Goal: Task Accomplishment & Management: Use online tool/utility

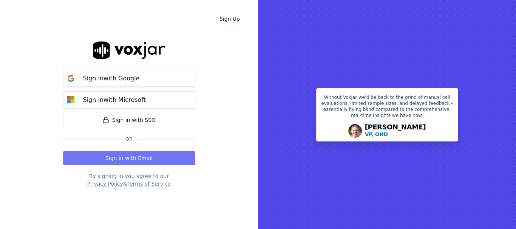
click at [152, 155] on button "Sign in with Email" at bounding box center [129, 158] width 132 height 14
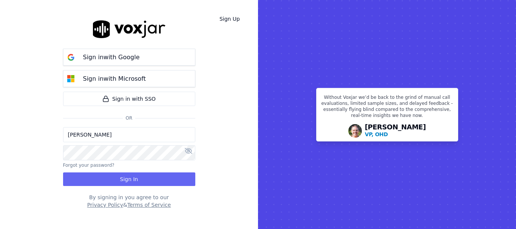
click at [111, 136] on input "[PERSON_NAME]" at bounding box center [129, 134] width 132 height 15
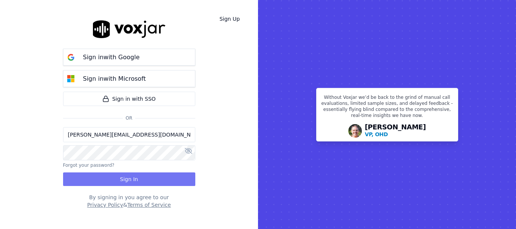
click at [129, 180] on button "Sign In" at bounding box center [129, 179] width 132 height 14
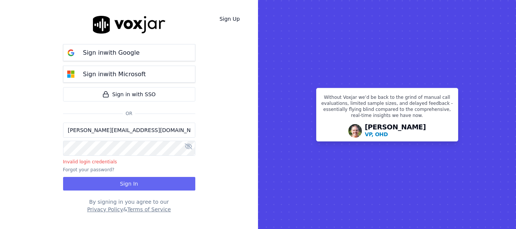
drag, startPoint x: 96, startPoint y: 131, endPoint x: 105, endPoint y: 137, distance: 10.5
click at [96, 131] on input "[PERSON_NAME][EMAIL_ADDRESS][DOMAIN_NAME]" at bounding box center [129, 130] width 132 height 15
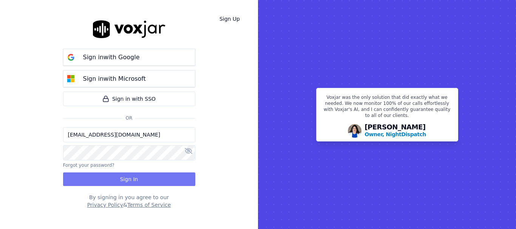
type input "[EMAIL_ADDRESS][DOMAIN_NAME]"
click at [114, 178] on button "Sign In" at bounding box center [129, 179] width 132 height 14
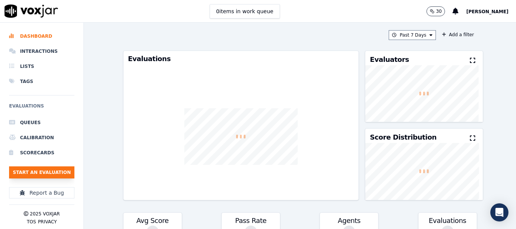
click at [57, 171] on button "Start an Evaluation" at bounding box center [41, 172] width 65 height 12
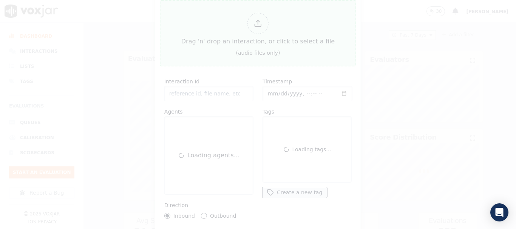
click at [223, 47] on div at bounding box center [258, 114] width 516 height 229
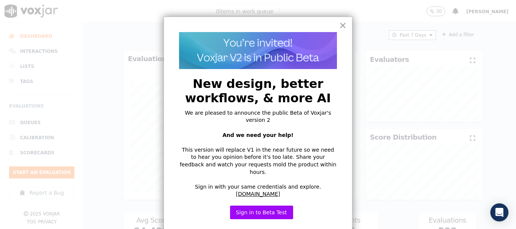
click at [345, 23] on button "×" at bounding box center [342, 25] width 7 height 12
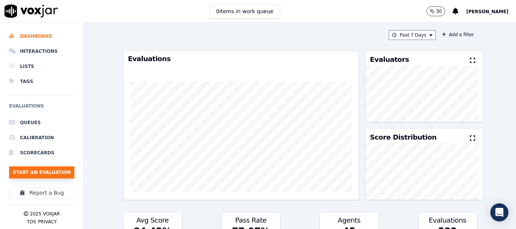
click at [43, 174] on button "Start an Evaluation" at bounding box center [41, 172] width 65 height 12
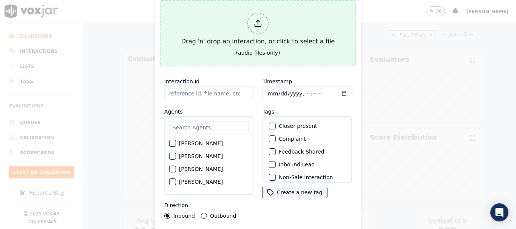
click at [228, 44] on div "Drag 'n' drop an interaction, or click to select a file" at bounding box center [257, 29] width 159 height 39
type input "20250912-123828_2675922109-all.mp3"
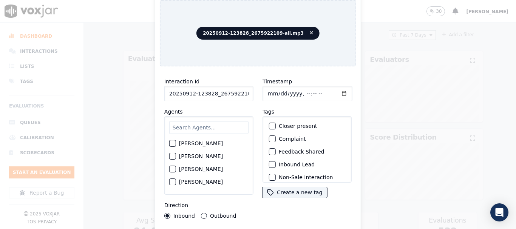
click at [196, 122] on input "text" at bounding box center [208, 127] width 79 height 13
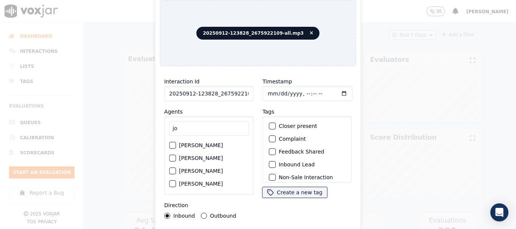
type input "jo"
click at [195, 145] on label "JOSE LOZANO" at bounding box center [201, 145] width 44 height 5
click at [176, 145] on button "JOSE LOZANO" at bounding box center [172, 145] width 7 height 7
click at [268, 91] on input "Timestamp" at bounding box center [307, 93] width 90 height 15
type input "2025-09-12T14:21"
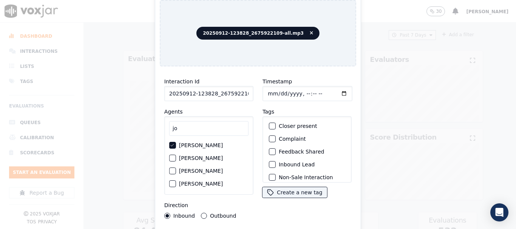
scroll to position [66, 0]
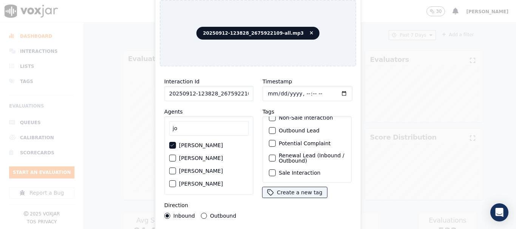
click at [304, 170] on label "Sale Interaction" at bounding box center [300, 172] width 42 height 5
click at [276, 169] on button "Sale Interaction" at bounding box center [272, 172] width 7 height 7
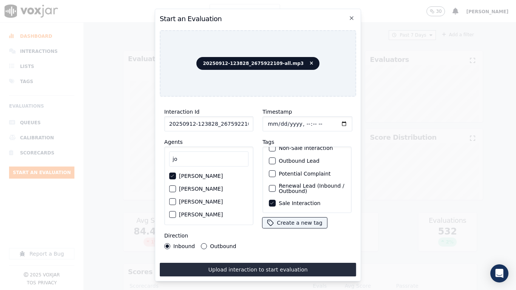
click at [292, 229] on button "Upload interaction to start evaluation" at bounding box center [258, 270] width 196 height 14
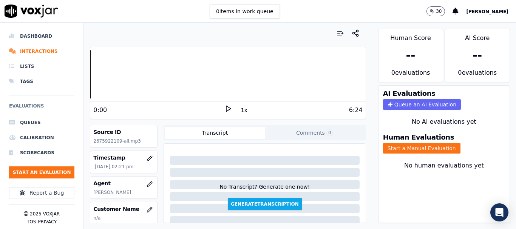
scroll to position [75, 0]
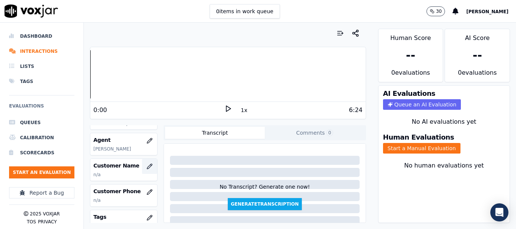
click at [146, 164] on icon "button" at bounding box center [149, 166] width 6 height 6
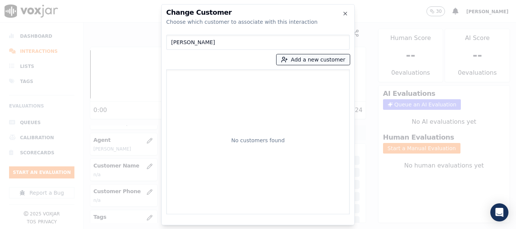
type input "GEORGE BARRETT"
click at [303, 60] on button "Add a new customer" at bounding box center [312, 59] width 73 height 11
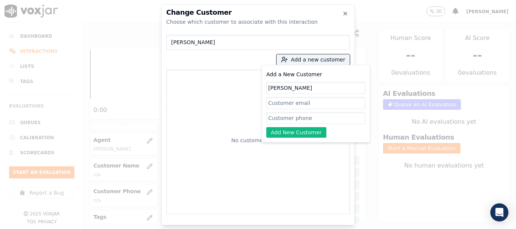
type input "GEORGE BARRETT"
drag, startPoint x: 296, startPoint y: 119, endPoint x: 294, endPoint y: 127, distance: 8.2
click at [296, 119] on input "Add a New Customer" at bounding box center [315, 118] width 99 height 12
paste input "2675922109"
type input "2675922109"
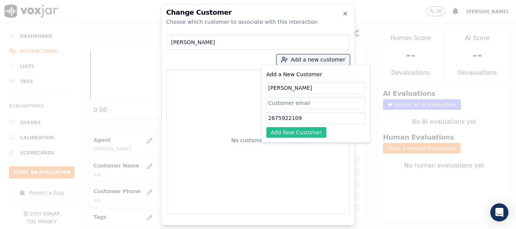
click at [283, 132] on button "Add New Customer" at bounding box center [296, 132] width 60 height 11
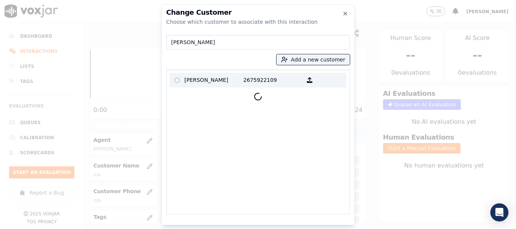
click at [205, 80] on p "GEORGE BARRETT" at bounding box center [213, 80] width 59 height 12
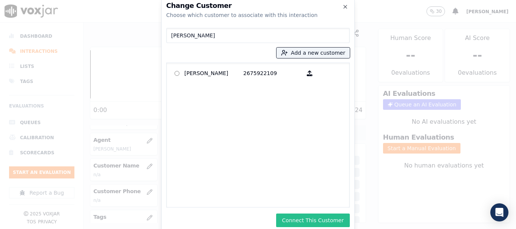
click at [333, 221] on button "Connect This Customer" at bounding box center [313, 221] width 74 height 14
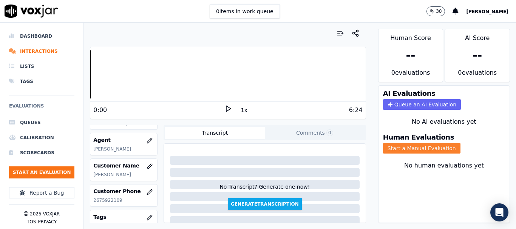
click at [430, 149] on button "Start a Manual Evaluation" at bounding box center [421, 148] width 77 height 11
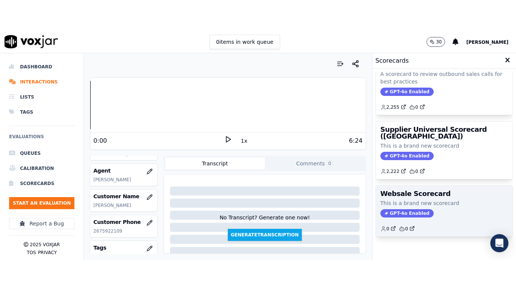
scroll to position [151, 0]
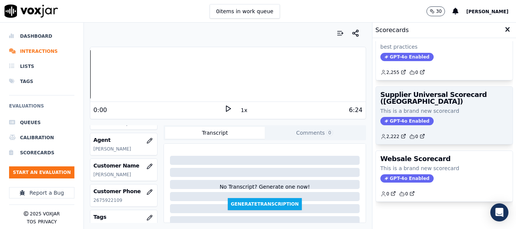
click at [417, 132] on div "2,222 0" at bounding box center [444, 134] width 128 height 12
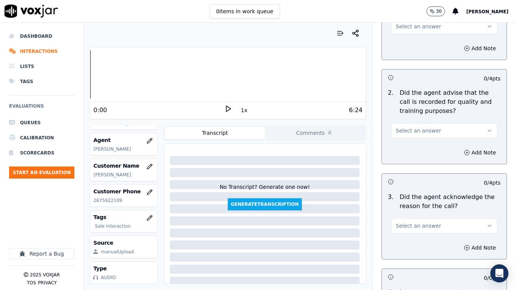
scroll to position [113, 0]
click at [413, 28] on span "Select an answer" at bounding box center [418, 27] width 45 height 8
click at [418, 43] on div "Yes" at bounding box center [430, 44] width 92 height 12
click at [423, 132] on span "Select an answer" at bounding box center [418, 131] width 45 height 8
click at [423, 149] on div "Yes" at bounding box center [430, 148] width 92 height 12
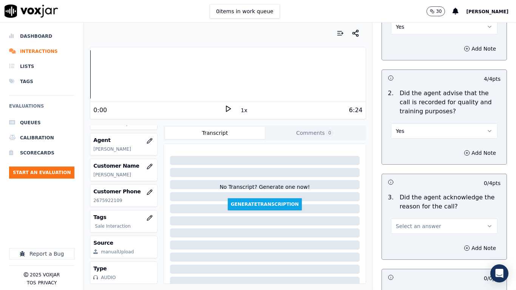
click at [429, 226] on button "Select an answer" at bounding box center [444, 226] width 106 height 15
click at [422, 229] on div "Yes" at bounding box center [430, 243] width 92 height 12
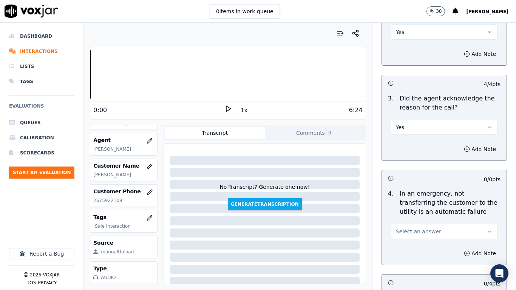
scroll to position [340, 0]
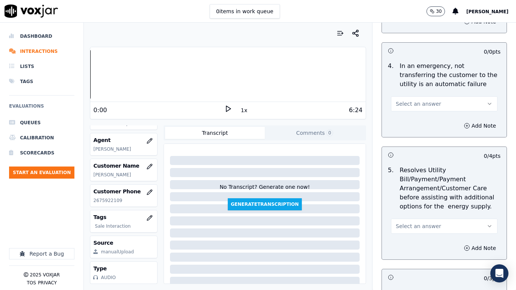
click at [424, 105] on span "Select an answer" at bounding box center [418, 104] width 45 height 8
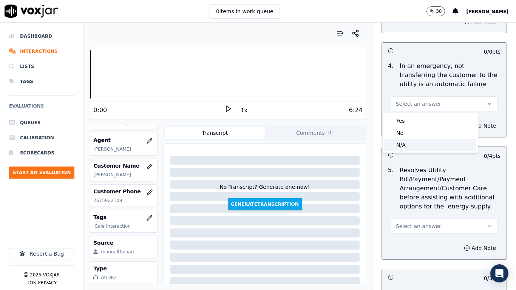
click at [420, 144] on div "N/A" at bounding box center [430, 145] width 92 height 12
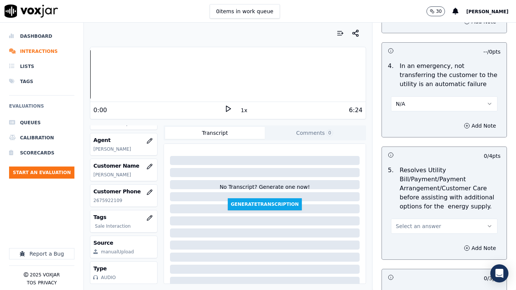
click at [428, 225] on button "Select an answer" at bounding box center [444, 226] width 106 height 15
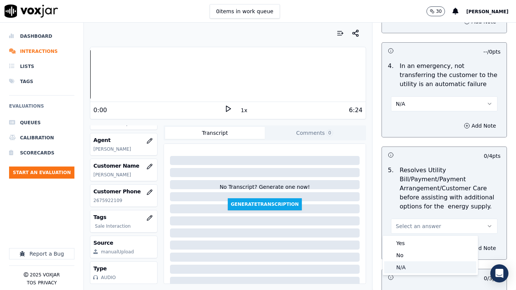
click at [422, 229] on div "N/A" at bounding box center [430, 267] width 92 height 12
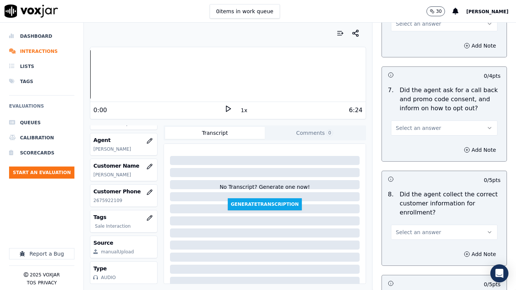
scroll to position [642, 0]
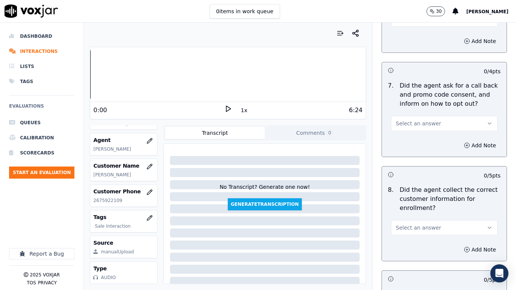
click at [419, 129] on button "Select an answer" at bounding box center [444, 123] width 106 height 15
click at [416, 145] on div "Yes" at bounding box center [430, 140] width 92 height 12
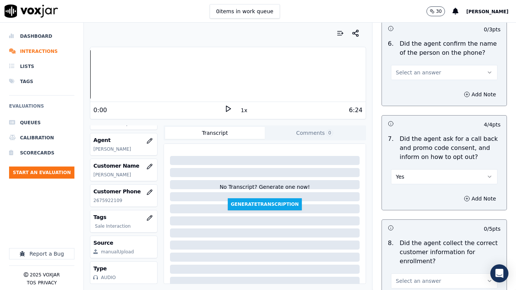
scroll to position [528, 0]
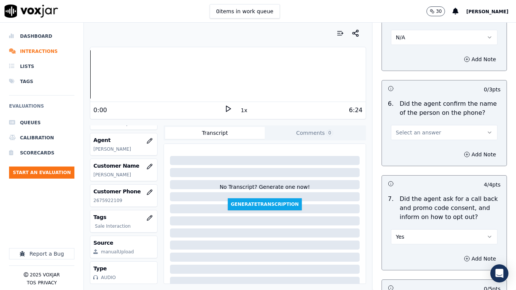
click at [414, 134] on span "Select an answer" at bounding box center [418, 133] width 45 height 8
click at [416, 149] on div "Yes" at bounding box center [430, 149] width 92 height 12
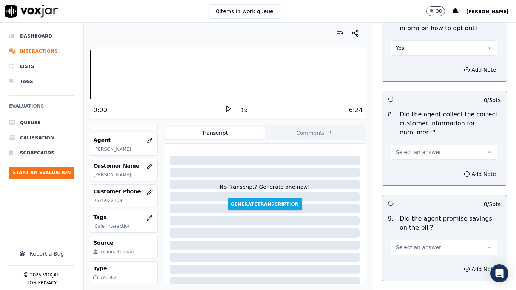
click at [415, 150] on span "Select an answer" at bounding box center [418, 152] width 45 height 8
click at [414, 171] on div "Yes" at bounding box center [430, 169] width 92 height 12
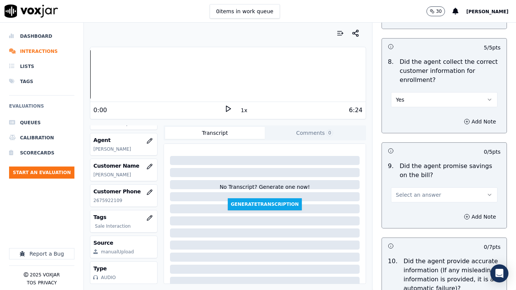
scroll to position [868, 0]
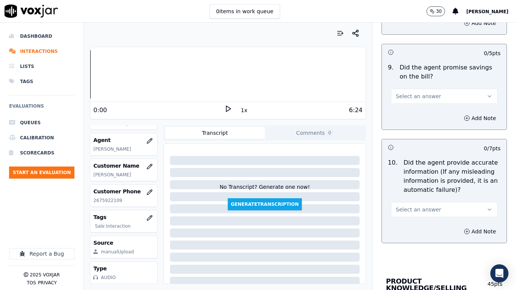
click at [414, 98] on span "Select an answer" at bounding box center [418, 96] width 45 height 8
click at [415, 113] on div "Yes" at bounding box center [430, 113] width 92 height 12
click at [429, 200] on div "Select an answer" at bounding box center [444, 205] width 119 height 23
click at [428, 210] on button "Select an answer" at bounding box center [444, 209] width 106 height 15
click at [425, 226] on div "Yes" at bounding box center [430, 226] width 92 height 12
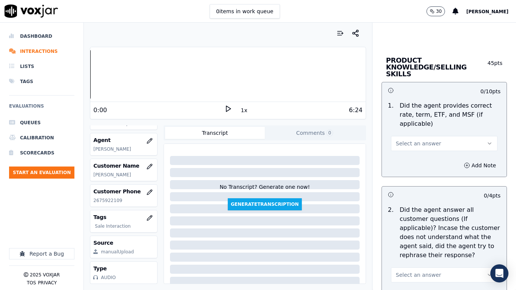
scroll to position [1095, 0]
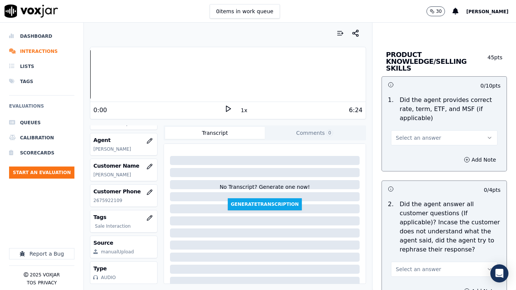
click at [424, 134] on span "Select an answer" at bounding box center [418, 138] width 45 height 8
click at [426, 146] on div "Yes" at bounding box center [430, 148] width 92 height 12
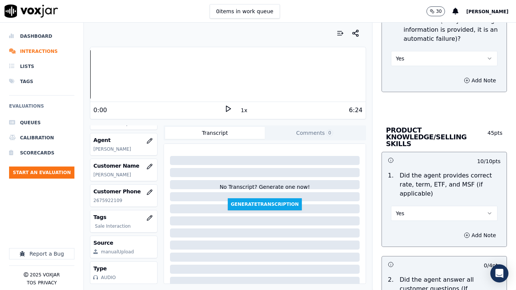
scroll to position [1208, 0]
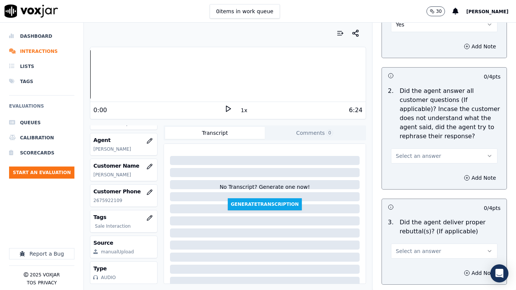
click at [425, 152] on span "Select an answer" at bounding box center [418, 156] width 45 height 8
click at [425, 164] on div "Yes" at bounding box center [430, 166] width 92 height 12
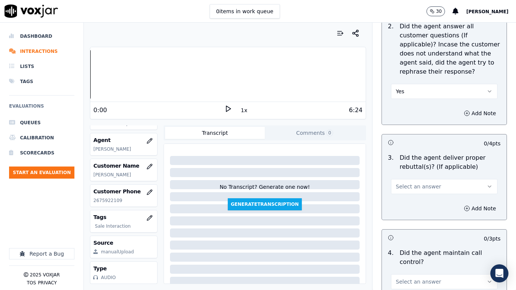
scroll to position [1397, 0]
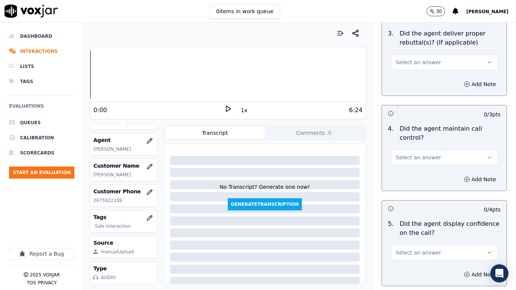
drag, startPoint x: 407, startPoint y: 54, endPoint x: 411, endPoint y: 61, distance: 8.3
click at [410, 59] on span "Select an answer" at bounding box center [418, 63] width 45 height 8
click at [411, 71] on div "Yes" at bounding box center [430, 72] width 92 height 12
click at [416, 154] on span "Select an answer" at bounding box center [418, 158] width 45 height 8
click at [415, 167] on div "Yes" at bounding box center [430, 168] width 92 height 12
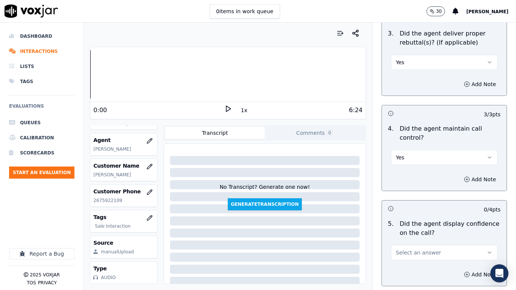
click at [417, 229] on span "Select an answer" at bounding box center [418, 253] width 45 height 8
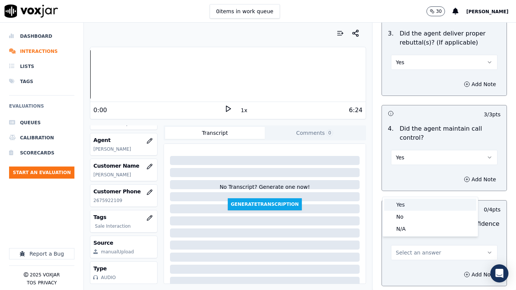
click at [405, 206] on div "Yes" at bounding box center [430, 205] width 92 height 12
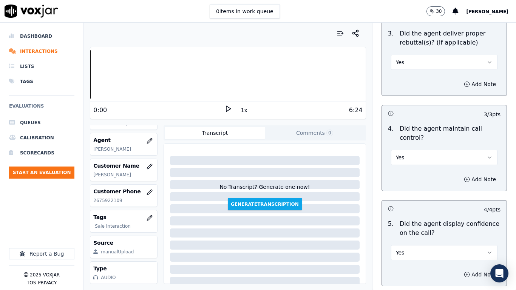
scroll to position [1623, 0]
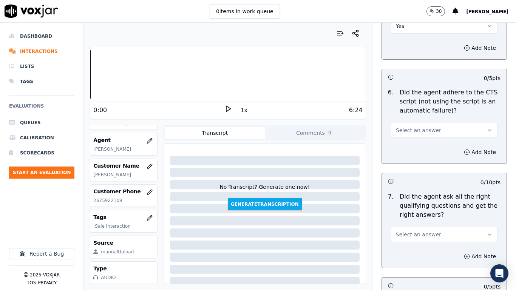
click at [405, 126] on span "Select an answer" at bounding box center [418, 130] width 45 height 8
click at [409, 140] on div "Yes" at bounding box center [430, 140] width 92 height 12
click at [413, 229] on span "Select an answer" at bounding box center [418, 235] width 45 height 8
click at [414, 229] on div "Yes" at bounding box center [430, 245] width 92 height 12
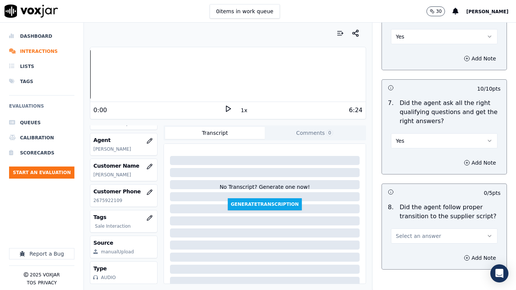
scroll to position [1887, 0]
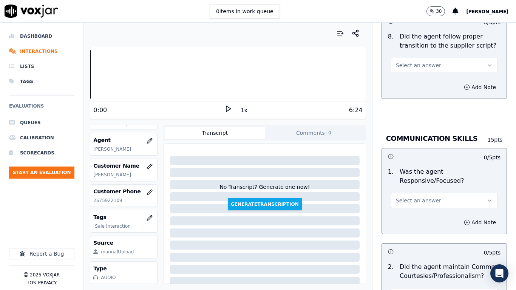
click at [403, 62] on span "Select an answer" at bounding box center [418, 66] width 45 height 8
click at [406, 75] on div "Yes" at bounding box center [430, 75] width 92 height 12
click at [428, 196] on button "Select an answer" at bounding box center [444, 200] width 106 height 15
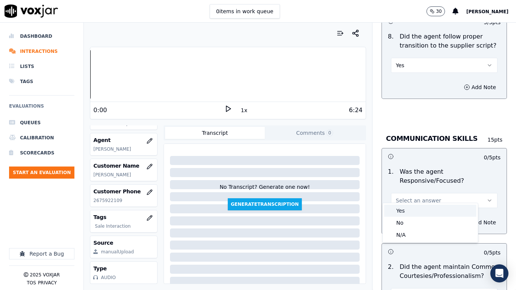
click at [427, 208] on div "Yes" at bounding box center [430, 211] width 92 height 12
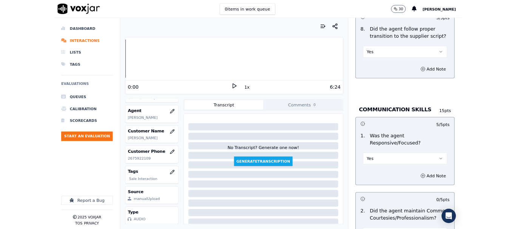
scroll to position [2088, 0]
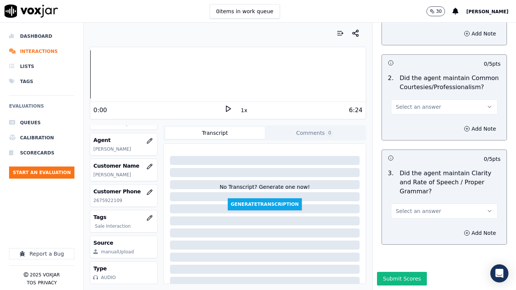
click at [418, 207] on span "Select an answer" at bounding box center [418, 211] width 45 height 8
click at [414, 207] on div "Yes" at bounding box center [430, 209] width 92 height 12
click at [408, 103] on span "Select an answer" at bounding box center [418, 107] width 45 height 8
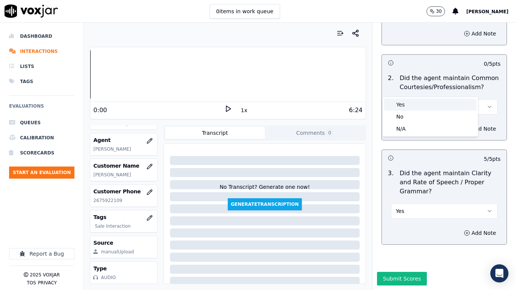
click at [410, 105] on div "Yes" at bounding box center [430, 105] width 92 height 12
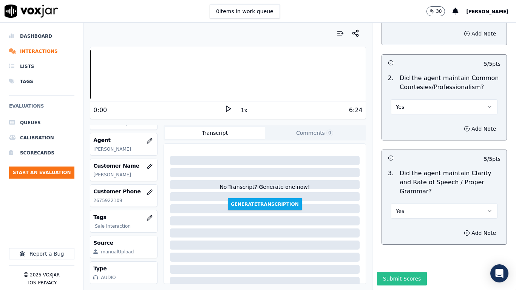
click at [406, 229] on button "Submit Scores" at bounding box center [402, 279] width 50 height 14
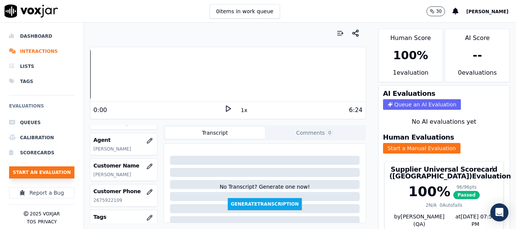
click at [45, 172] on button "Start an Evaluation" at bounding box center [41, 172] width 65 height 12
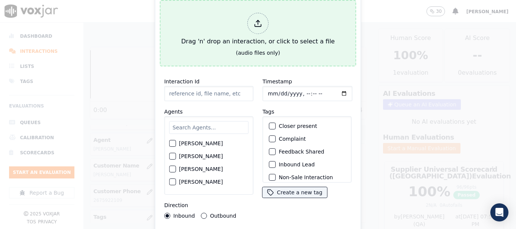
click at [269, 40] on div "Drag 'n' drop an interaction, or click to select a file" at bounding box center [257, 29] width 159 height 39
type input "20250912-123100_7869709479-all.mp3"
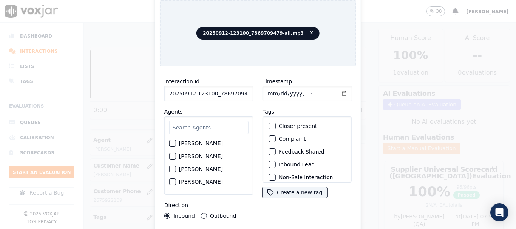
click at [196, 124] on input "text" at bounding box center [208, 127] width 79 height 13
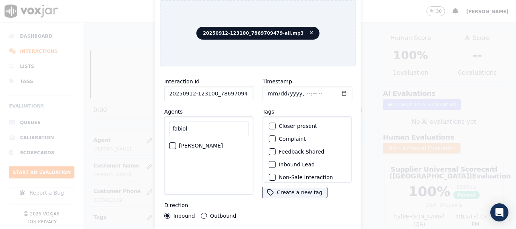
type input "fabiol"
click at [204, 143] on label "FABIOLA RENDON" at bounding box center [201, 145] width 44 height 5
click at [176, 142] on button "FABIOLA RENDON" at bounding box center [172, 145] width 7 height 7
click at [268, 91] on input "Timestamp" at bounding box center [307, 93] width 90 height 15
type input "2025-09-12T14:29"
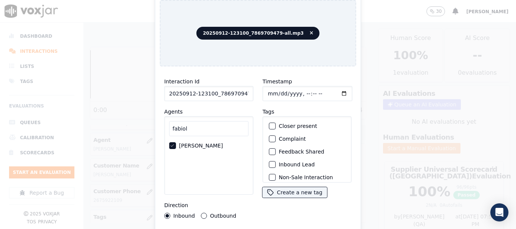
scroll to position [66, 0]
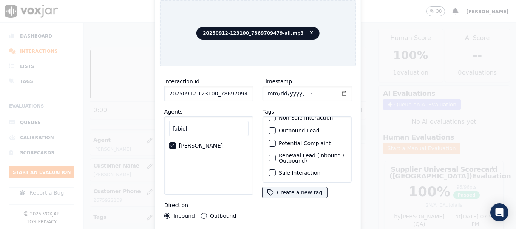
click at [310, 170] on label "Sale Interaction" at bounding box center [300, 172] width 42 height 5
click at [276, 169] on button "Sale Interaction" at bounding box center [272, 172] width 7 height 7
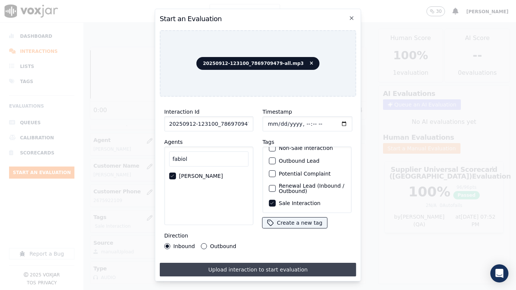
click at [299, 229] on button "Upload interaction to start evaluation" at bounding box center [258, 270] width 196 height 14
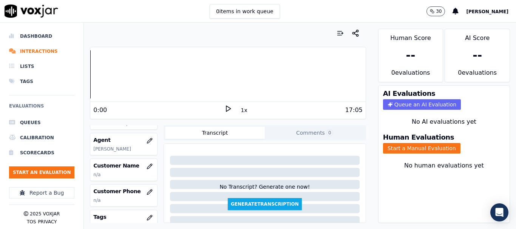
scroll to position [113, 0]
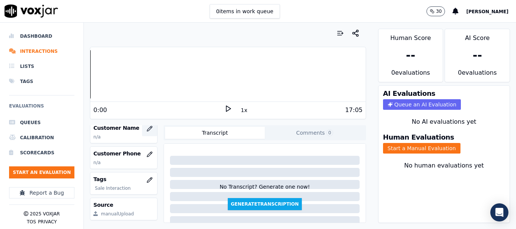
click at [147, 128] on icon "button" at bounding box center [149, 128] width 5 height 5
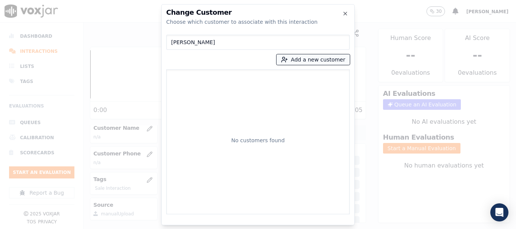
type input "CLAUDIA LOPEZ"
click at [300, 56] on button "Add a new customer" at bounding box center [312, 59] width 73 height 11
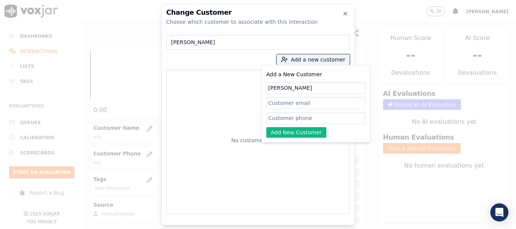
type input "CLAUDIA LOPEZ"
click at [288, 119] on input "Add a New Customer" at bounding box center [315, 118] width 99 height 12
paste input "CLAUDIA LOPEZ"
paste input "2092638650"
type input "CLAUDIA LOPEZ-2092638650"
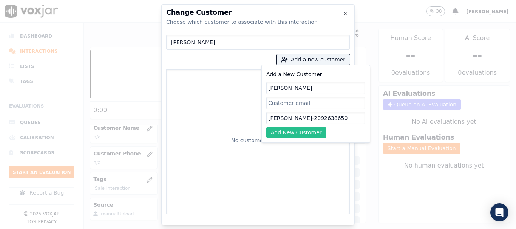
click at [308, 128] on button "Add New Customer" at bounding box center [296, 132] width 60 height 11
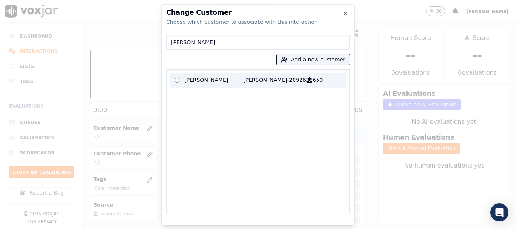
click at [200, 79] on p "CLAUDIA LOPEZ" at bounding box center [213, 80] width 59 height 12
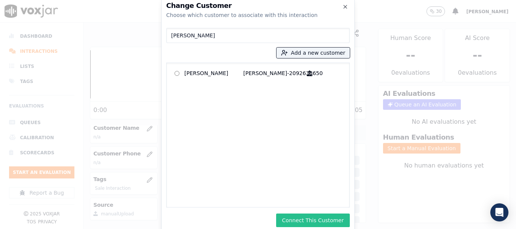
click at [340, 217] on button "Connect This Customer" at bounding box center [313, 221] width 74 height 14
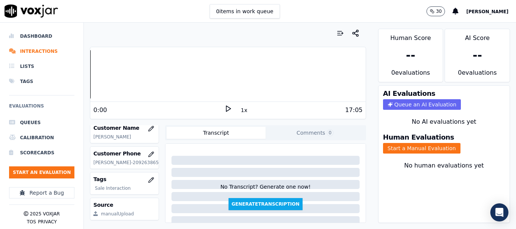
click at [437, 147] on button "Start a Manual Evaluation" at bounding box center [421, 148] width 77 height 11
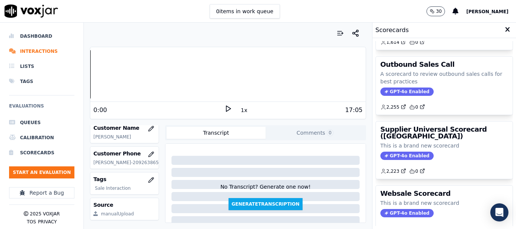
click at [423, 144] on p "This is a brand new scorecard" at bounding box center [444, 146] width 128 height 8
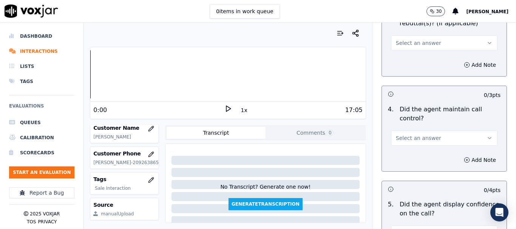
scroll to position [1482, 0]
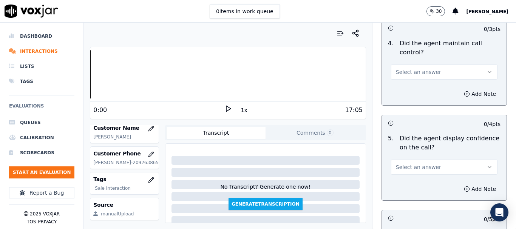
click at [451, 161] on button "Select an answer" at bounding box center [444, 167] width 106 height 15
click at [420, 189] on div "No" at bounding box center [430, 189] width 92 height 12
click at [405, 65] on button "Select an answer" at bounding box center [444, 72] width 106 height 15
click at [414, 93] on div "No" at bounding box center [430, 94] width 92 height 12
click at [459, 89] on button "Add Note" at bounding box center [479, 94] width 41 height 11
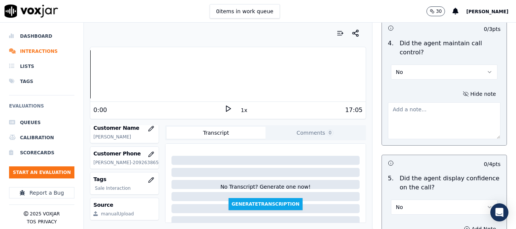
click at [427, 118] on textarea at bounding box center [444, 120] width 112 height 37
paste textarea "The agent’s script reading was poor — breaking words unnecessarily, going silen…"
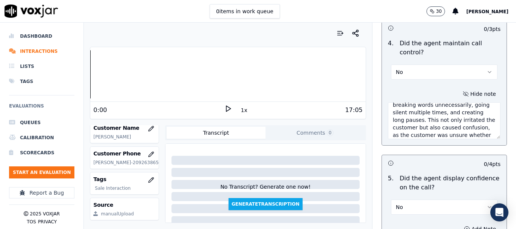
scroll to position [0, 0]
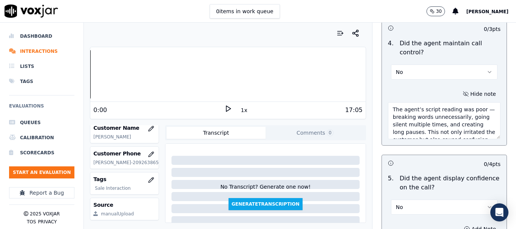
drag, startPoint x: 383, startPoint y: 103, endPoint x: 391, endPoint y: 112, distance: 12.0
click at [388, 103] on textarea "The agent’s script reading was poor — breaking words unnecessarily, going silen…" at bounding box center [444, 120] width 112 height 37
paste textarea "4.15sec,4.40sec 5.10sec,5.25sec,10.54sec"
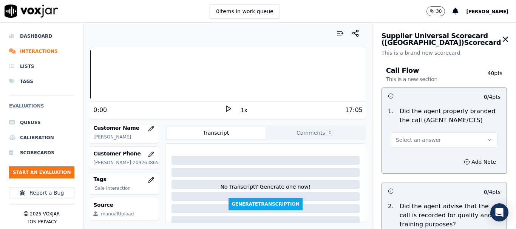
type textarea "4.15sec,4.40sec 5.10sec,5.25sec,10.54sec The agent’s script reading was poor — …"
click at [422, 139] on span "Select an answer" at bounding box center [418, 140] width 45 height 8
click at [419, 159] on div "Yes" at bounding box center [430, 157] width 92 height 12
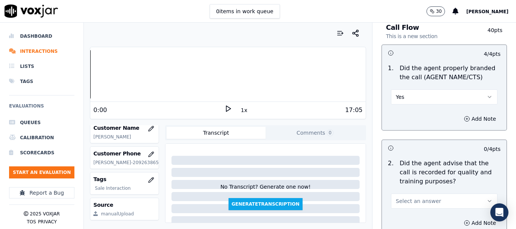
scroll to position [151, 0]
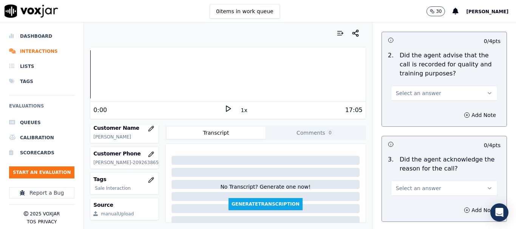
click at [413, 93] on span "Select an answer" at bounding box center [418, 93] width 45 height 8
click at [417, 111] on div "Yes" at bounding box center [430, 110] width 92 height 12
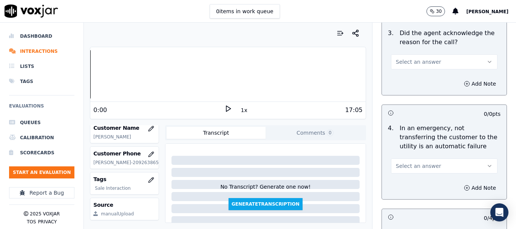
scroll to position [264, 0]
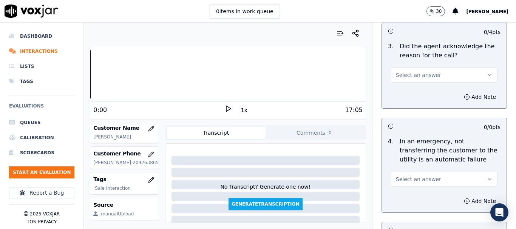
click at [416, 75] on span "Select an answer" at bounding box center [418, 75] width 45 height 8
click at [423, 103] on div "No" at bounding box center [430, 104] width 92 height 12
click at [464, 96] on button "Add Note" at bounding box center [479, 97] width 41 height 11
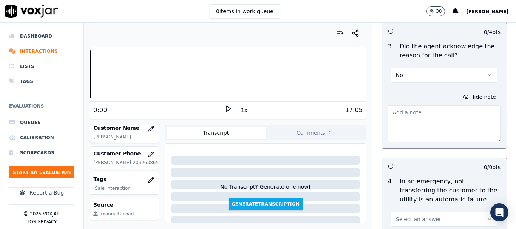
click at [407, 120] on textarea at bounding box center [444, 123] width 112 height 37
paste textarea ".14sec Agent should have probed whether the call was regarding Electric or Gas,…"
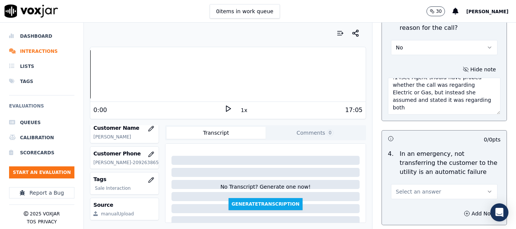
scroll to position [340, 0]
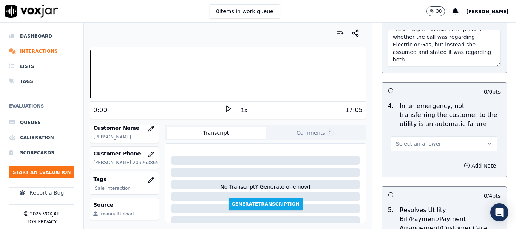
type textarea ".14sec Agent should have probed whether the call was regarding Electric or Gas,…"
click at [410, 144] on span "Select an answer" at bounding box center [418, 144] width 45 height 8
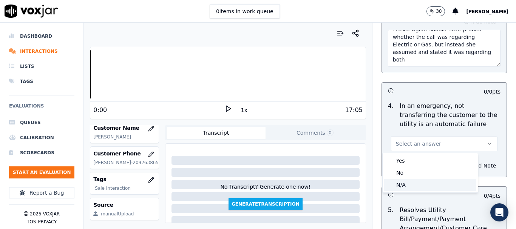
click at [414, 184] on div "N/A" at bounding box center [430, 185] width 92 height 12
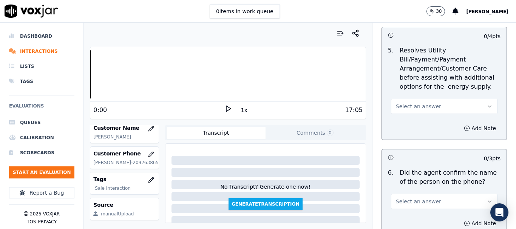
scroll to position [528, 0]
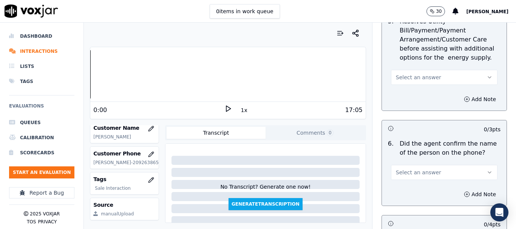
click at [400, 77] on span "Select an answer" at bounding box center [418, 78] width 45 height 8
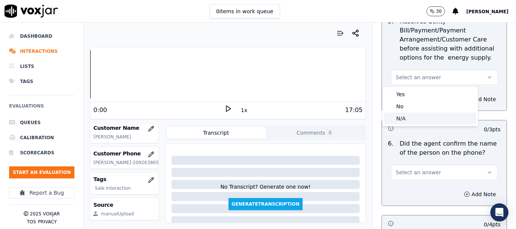
click at [422, 116] on div "N/A" at bounding box center [430, 118] width 92 height 12
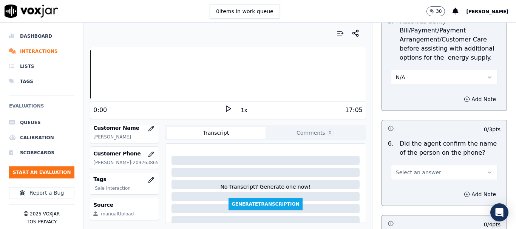
click at [425, 168] on button "Select an answer" at bounding box center [444, 172] width 106 height 15
click at [407, 192] on div "Yes" at bounding box center [430, 189] width 92 height 12
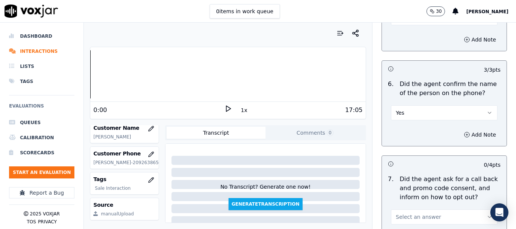
scroll to position [717, 0]
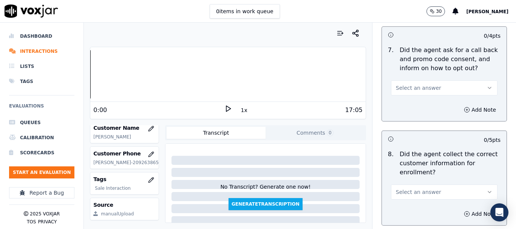
click at [408, 89] on span "Select an answer" at bounding box center [418, 88] width 45 height 8
click at [409, 104] on div "Yes" at bounding box center [430, 105] width 92 height 12
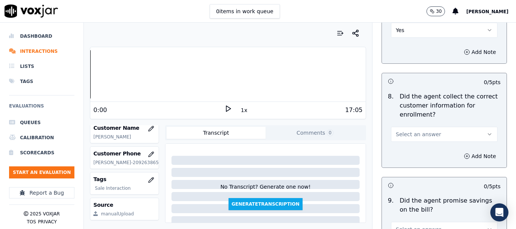
scroll to position [830, 0]
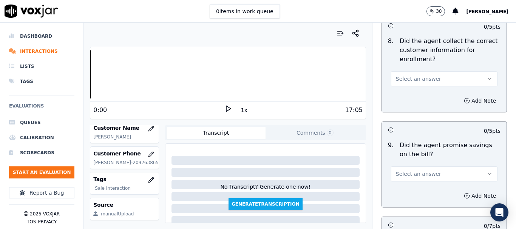
click at [416, 80] on span "Select an answer" at bounding box center [418, 79] width 45 height 8
click at [415, 106] on div "No" at bounding box center [430, 108] width 92 height 12
click at [459, 100] on button "Add Note" at bounding box center [479, 100] width 41 height 11
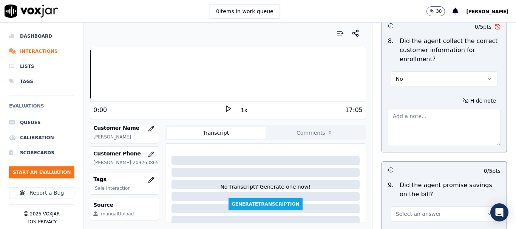
click at [406, 130] on textarea at bounding box center [444, 127] width 112 height 37
paste textarea "9.12sec Rather than asking the CX how does the name appear on the bill agent as…"
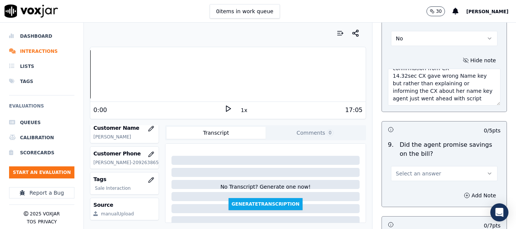
scroll to position [981, 0]
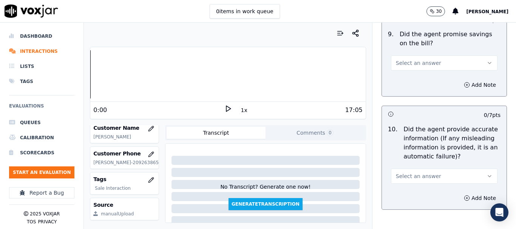
type textarea "9.12sec Rather than asking the CX how does the name appear on the bill agent as…"
click at [412, 66] on span "Select an answer" at bounding box center [418, 63] width 45 height 8
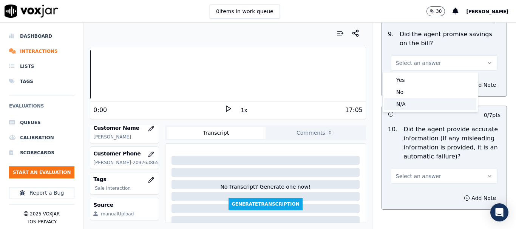
click at [409, 102] on div "N/A" at bounding box center [430, 104] width 92 height 12
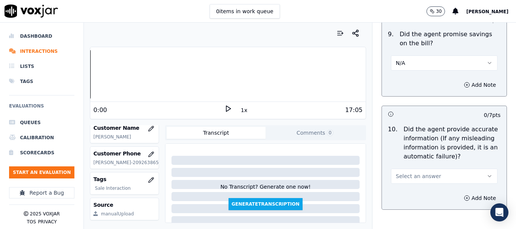
click at [436, 173] on button "Select an answer" at bounding box center [444, 176] width 106 height 15
click at [422, 192] on div "Yes" at bounding box center [430, 193] width 92 height 12
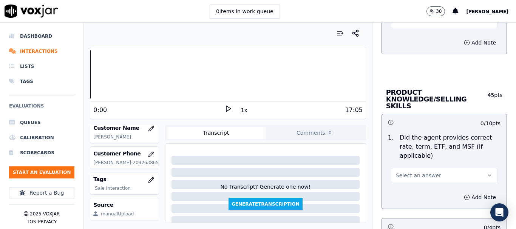
scroll to position [1170, 0]
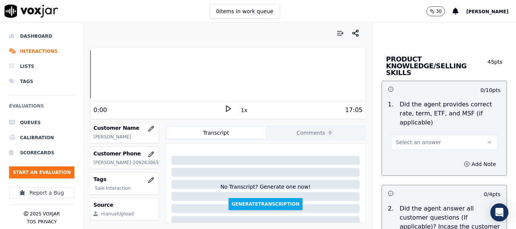
click at [416, 139] on span "Select an answer" at bounding box center [418, 143] width 45 height 8
click at [423, 162] on div "No" at bounding box center [430, 165] width 92 height 12
click at [459, 159] on button "Add Note" at bounding box center [479, 164] width 41 height 11
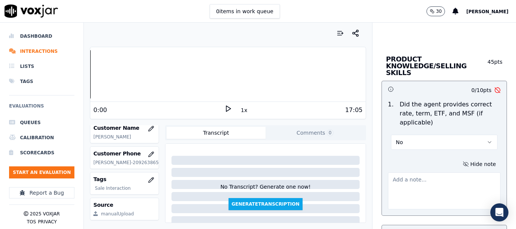
click at [402, 174] on textarea at bounding box center [444, 190] width 112 height 37
paste textarea "7.27sec Agent told the CX for Gas there is no ETF but plan has an ETF of $100"
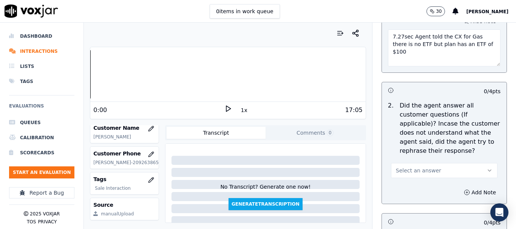
scroll to position [1359, 0]
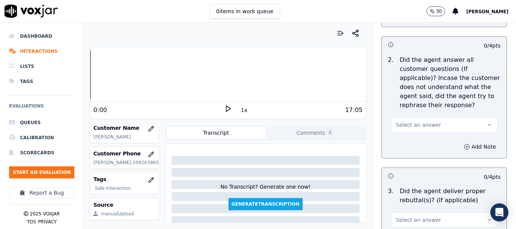
type textarea "7.27sec Agent told the CX for Gas there is no ETF but plan has an ETF of $100"
click at [424, 121] on span "Select an answer" at bounding box center [418, 125] width 45 height 8
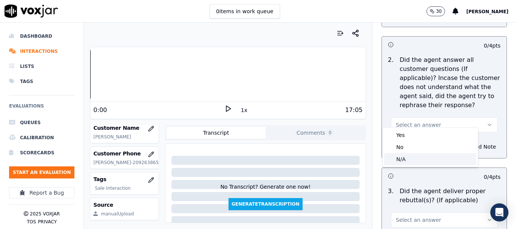
click at [420, 158] on div "N/A" at bounding box center [430, 159] width 92 height 12
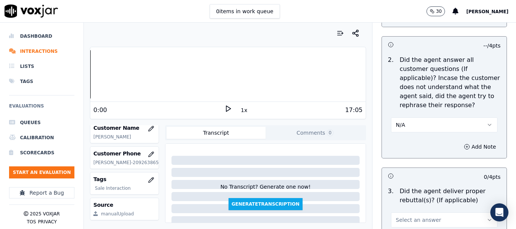
scroll to position [1510, 0]
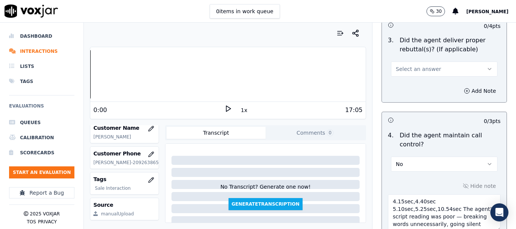
click at [423, 65] on span "Select an answer" at bounding box center [418, 69] width 45 height 8
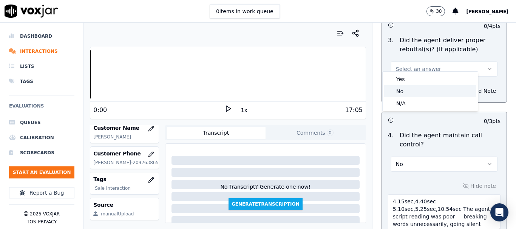
click at [414, 93] on div "No" at bounding box center [430, 91] width 92 height 12
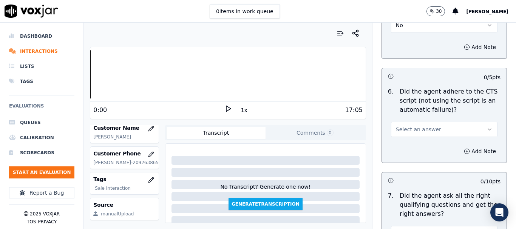
scroll to position [1774, 0]
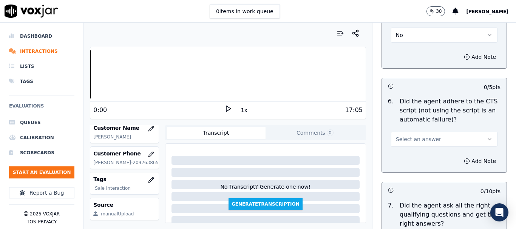
click at [411, 136] on span "Select an answer" at bounding box center [418, 140] width 45 height 8
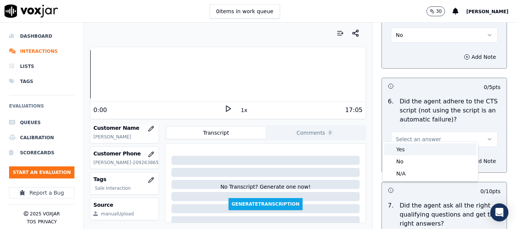
click at [416, 146] on div "Yes" at bounding box center [430, 149] width 92 height 12
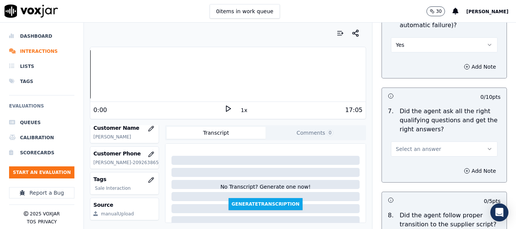
scroll to position [1963, 0]
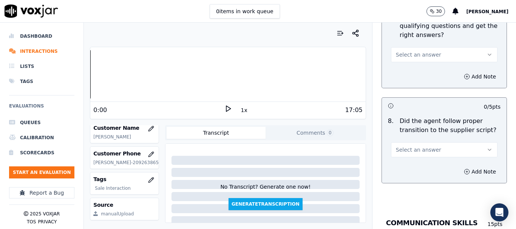
click at [402, 51] on span "Select an answer" at bounding box center [418, 55] width 45 height 8
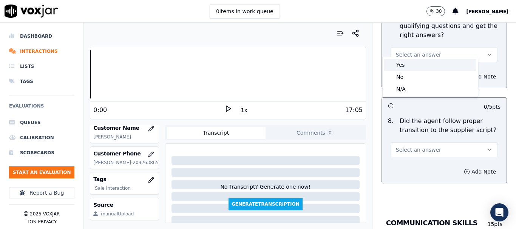
click at [409, 68] on div "Yes" at bounding box center [430, 65] width 92 height 12
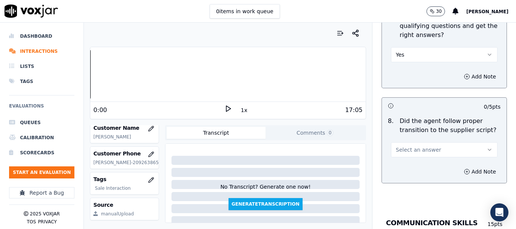
click at [414, 146] on span "Select an answer" at bounding box center [418, 150] width 45 height 8
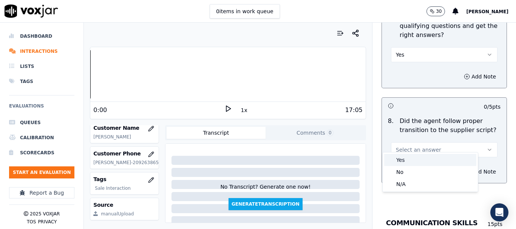
click at [414, 159] on div "Yes" at bounding box center [430, 160] width 92 height 12
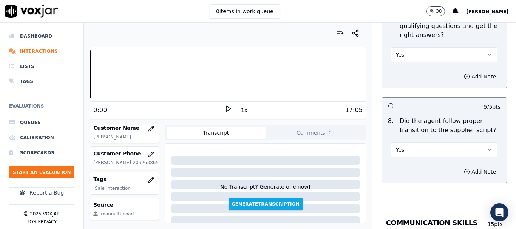
scroll to position [2151, 0]
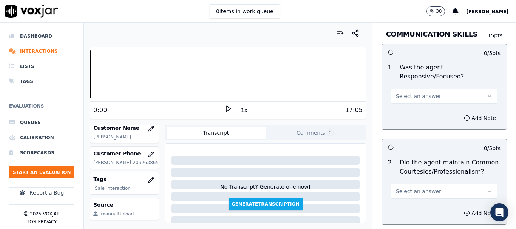
click at [409, 93] on span "Select an answer" at bounding box center [418, 96] width 45 height 8
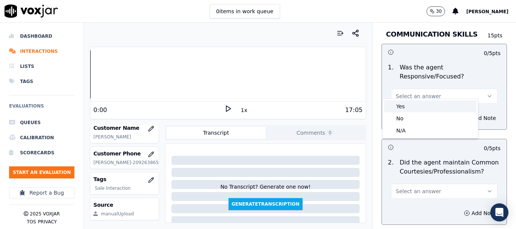
click at [413, 105] on div "Yes" at bounding box center [430, 106] width 92 height 12
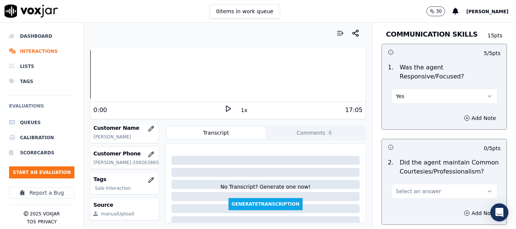
click at [412, 89] on button "Yes" at bounding box center [444, 96] width 106 height 15
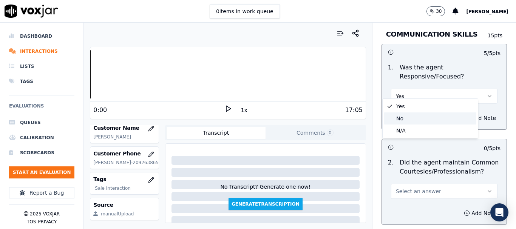
click at [416, 119] on div "No" at bounding box center [430, 118] width 92 height 12
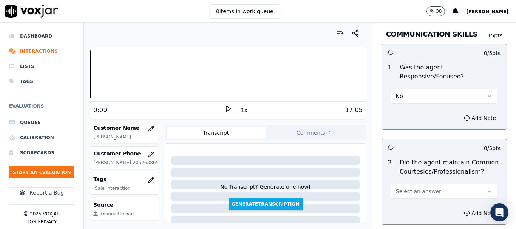
scroll to position [2302, 0]
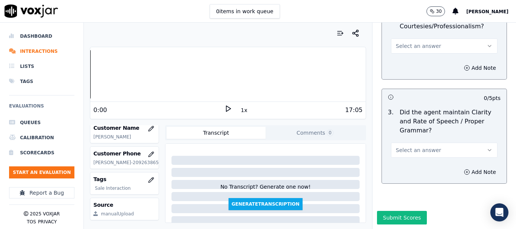
click at [408, 38] on button "Select an answer" at bounding box center [444, 45] width 106 height 15
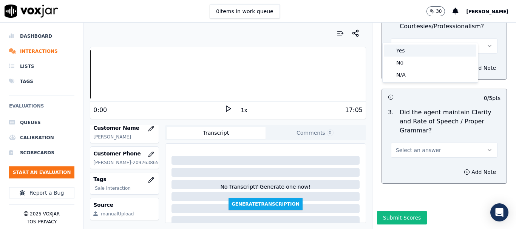
click at [412, 49] on div "Yes" at bounding box center [430, 51] width 92 height 12
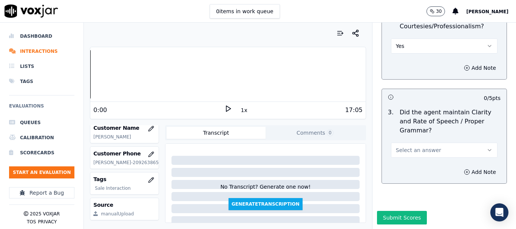
click at [405, 146] on span "Select an answer" at bounding box center [418, 150] width 45 height 8
click at [407, 169] on div "No" at bounding box center [430, 167] width 92 height 12
click at [409, 211] on button "Submit Scores" at bounding box center [402, 218] width 50 height 14
